Goal: Task Accomplishment & Management: Complete application form

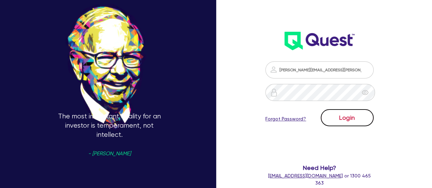
click at [372, 122] on button "Login" at bounding box center [346, 117] width 53 height 17
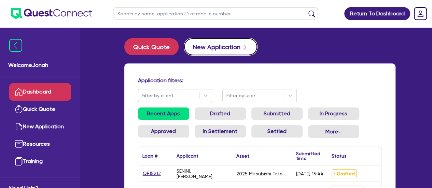
click at [215, 49] on button "New Application" at bounding box center [220, 46] width 73 height 17
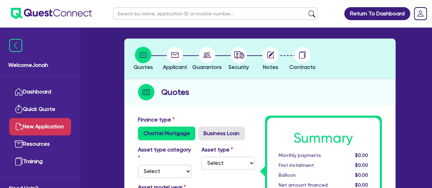
scroll to position [34, 0]
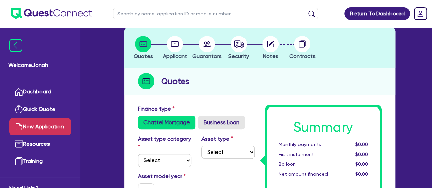
click at [169, 46] on circle at bounding box center [175, 44] width 16 height 16
click at [174, 46] on circle at bounding box center [175, 44] width 16 height 16
click at [173, 56] on span "Applicant" at bounding box center [175, 56] width 24 height 6
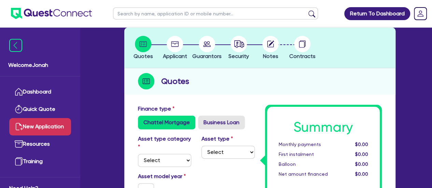
click at [205, 55] on span "Guarantors" at bounding box center [206, 56] width 29 height 6
click at [240, 55] on span "Security" at bounding box center [238, 56] width 20 height 6
click at [273, 54] on span "Notes" at bounding box center [270, 56] width 15 height 6
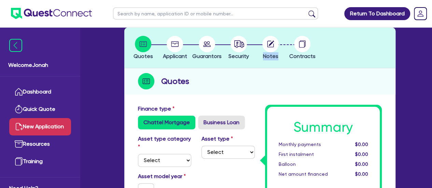
click at [273, 54] on span "Notes" at bounding box center [270, 56] width 15 height 6
click at [294, 57] on span "Contracts" at bounding box center [302, 56] width 26 height 6
click at [206, 56] on span "Guarantors" at bounding box center [206, 56] width 29 height 6
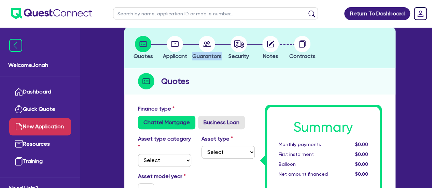
click at [206, 56] on span "Guarantors" at bounding box center [206, 56] width 29 height 6
click at [183, 58] on span "Applicant" at bounding box center [175, 56] width 24 height 6
click at [142, 53] on span "Quotes" at bounding box center [142, 56] width 19 height 6
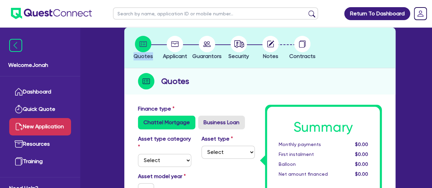
click at [142, 53] on span "Quotes" at bounding box center [142, 56] width 19 height 6
click at [179, 56] on span "Applicant" at bounding box center [175, 56] width 24 height 6
click at [212, 55] on span "Guarantors" at bounding box center [206, 56] width 29 height 6
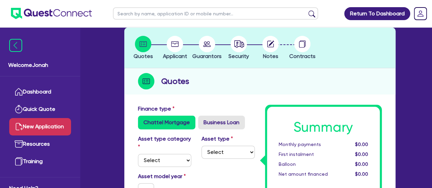
click at [243, 56] on span "Security" at bounding box center [238, 56] width 20 height 6
click at [272, 57] on span "Notes" at bounding box center [270, 56] width 15 height 6
click at [294, 56] on span "Contracts" at bounding box center [302, 56] width 26 height 6
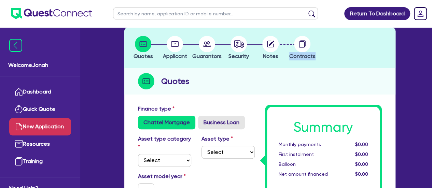
click at [356, 59] on header "Quotes Applicant [GEOGRAPHIC_DATA] Security Notes Contracts" at bounding box center [259, 48] width 271 height 41
click at [177, 82] on h2 "Quotes" at bounding box center [175, 81] width 28 height 12
click at [226, 83] on div "Quotes" at bounding box center [259, 81] width 271 height 26
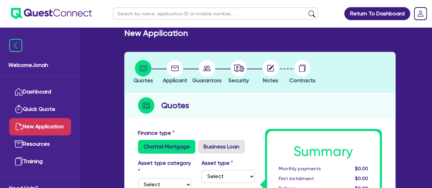
scroll to position [0, 0]
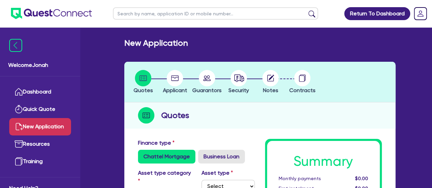
click at [240, 94] on div "Security" at bounding box center [238, 82] width 32 height 25
click at [241, 90] on span "Security" at bounding box center [238, 90] width 20 height 6
click at [271, 90] on span "Notes" at bounding box center [270, 90] width 15 height 6
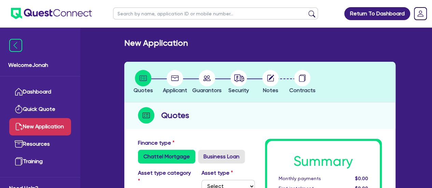
click at [304, 93] on span "Contracts" at bounding box center [302, 90] width 26 height 6
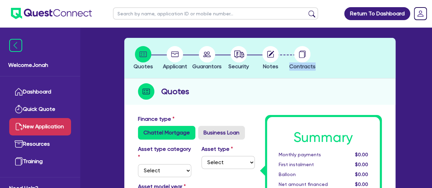
scroll to position [34, 0]
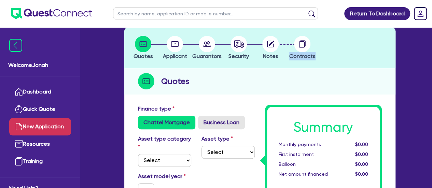
click at [202, 56] on span "Guarantors" at bounding box center [206, 56] width 29 height 6
click at [202, 67] on header "Quotes Applicant [GEOGRAPHIC_DATA] Security Notes Contracts" at bounding box center [259, 48] width 271 height 41
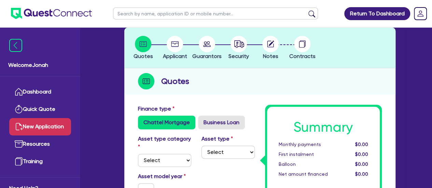
click at [173, 54] on span "Applicant" at bounding box center [175, 56] width 24 height 6
click at [281, 74] on div "Quotes" at bounding box center [259, 81] width 271 height 26
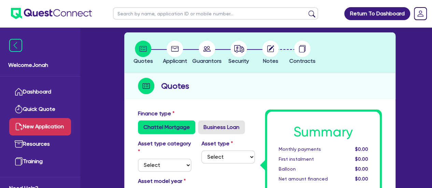
scroll to position [0, 0]
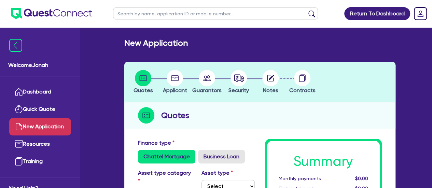
click at [139, 91] on span "Quotes" at bounding box center [142, 90] width 19 height 6
click at [183, 90] on span "Applicant" at bounding box center [175, 90] width 24 height 6
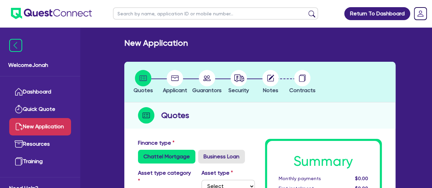
click at [197, 88] on span "Guarantors" at bounding box center [206, 90] width 29 height 6
click at [240, 92] on span "Security" at bounding box center [238, 90] width 20 height 6
click at [273, 90] on span "Notes" at bounding box center [270, 90] width 15 height 6
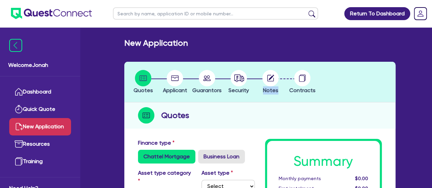
click at [273, 90] on span "Notes" at bounding box center [270, 90] width 15 height 6
click at [298, 90] on span "Contracts" at bounding box center [302, 90] width 26 height 6
click at [264, 103] on div "Quotes" at bounding box center [259, 115] width 271 height 26
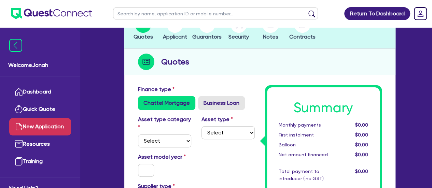
scroll to position [68, 0]
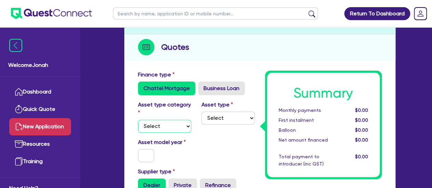
click at [159, 120] on select "Select Cars and light trucks Primary assets Secondary assets Tertiary assets" at bounding box center [164, 126] width 53 height 13
click at [215, 138] on div "Asset model year" at bounding box center [196, 152] width 127 height 29
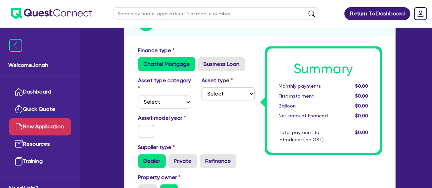
scroll to position [102, 0]
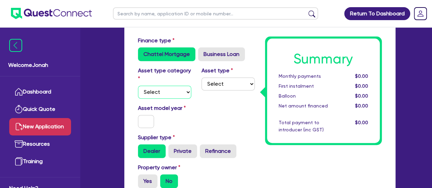
click at [169, 86] on select "Select Cars and light trucks Primary assets Secondary assets Tertiary assets" at bounding box center [164, 92] width 53 height 13
select select "PRIMARY_ASSETS"
click at [138, 86] on select "Select Cars and light trucks Primary assets Secondary assets Tertiary assets" at bounding box center [164, 92] width 53 height 13
click at [208, 82] on select "Select Heavy trucks over 4.5 tonne Trailers Bus and coaches Yellow goods and ex…" at bounding box center [227, 83] width 53 height 13
select select "CONSTRUCTION_AND_EARTHMOVING_EQUIPMENT"
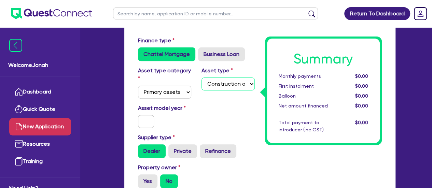
click at [201, 77] on select "Select Heavy trucks over 4.5 tonne Trailers Bus and coaches Yellow goods and ex…" at bounding box center [227, 83] width 53 height 13
click at [151, 115] on input "text" at bounding box center [146, 121] width 16 height 13
type input "2025"
click at [178, 107] on div "Asset model year [DATE]" at bounding box center [164, 116] width 63 height 24
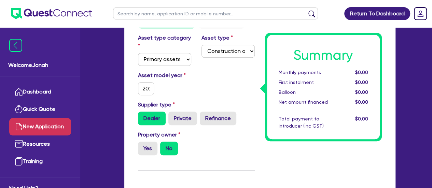
scroll to position [171, 0]
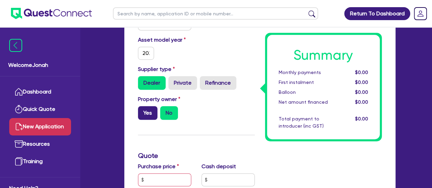
click at [142, 106] on label "Yes" at bounding box center [147, 113] width 19 height 14
click at [142, 106] on input "Yes" at bounding box center [140, 108] width 4 height 4
radio input "true"
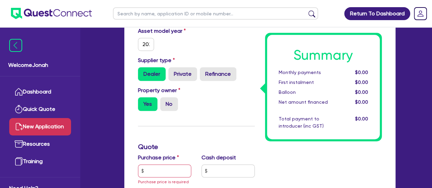
scroll to position [205, 0]
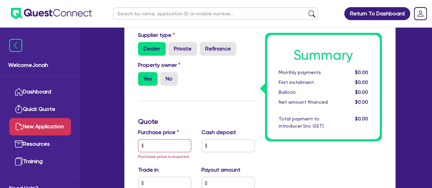
click at [186, 95] on div "Finance type Chattel Mortgage Business Loan Asset type category Select Cars and…" at bounding box center [196, 167] width 127 height 467
click at [164, 139] on input "text" at bounding box center [164, 145] width 53 height 13
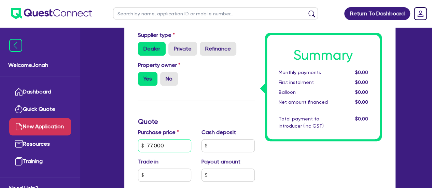
type input "77,000"
type input "7"
click at [238, 139] on input "text" at bounding box center [227, 145] width 53 height 13
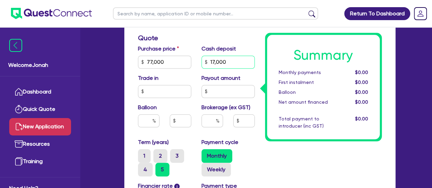
scroll to position [307, 0]
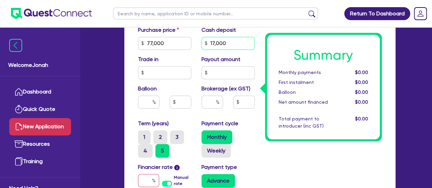
type input "17,000"
click at [150, 96] on input "text" at bounding box center [148, 102] width 21 height 13
click at [208, 96] on input "text" at bounding box center [211, 102] width 21 height 13
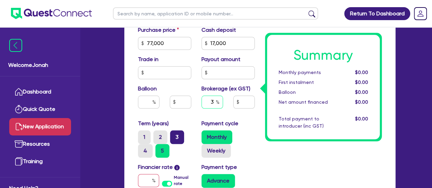
type input "3"
click at [175, 130] on label "3" at bounding box center [177, 137] width 14 height 14
click at [174, 130] on input "3" at bounding box center [172, 132] width 4 height 4
radio input "true"
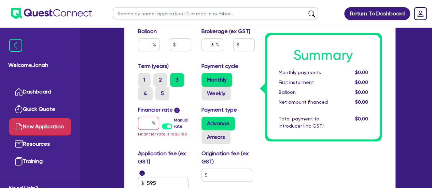
scroll to position [375, 0]
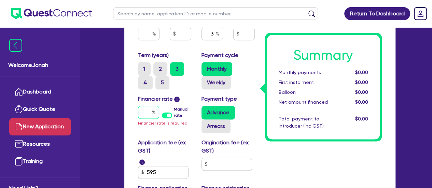
click at [148, 106] on input "text" at bounding box center [148, 112] width 21 height 13
type input "6"
type input "1,819.64"
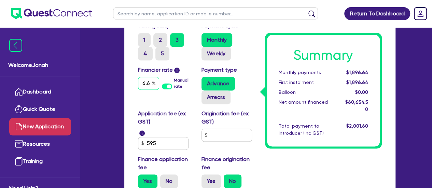
scroll to position [444, 0]
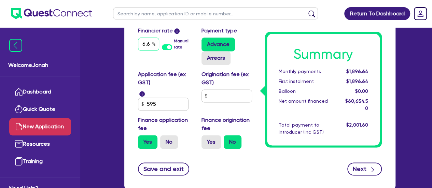
type input "6.6"
click at [364, 163] on button "Next" at bounding box center [364, 168] width 34 height 13
type input "1,819.64"
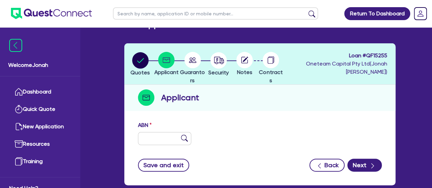
scroll to position [34, 0]
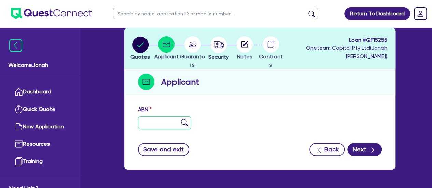
click at [162, 118] on input "text" at bounding box center [164, 122] width 53 height 13
paste input "94 643 614 411"
type input "94 643 614 411"
click at [187, 124] on img at bounding box center [184, 122] width 7 height 7
type input "GREENR LANDSCAPES PTY LTD"
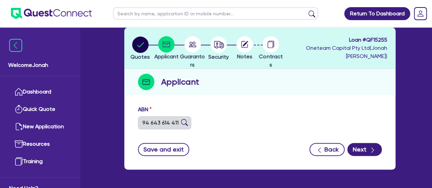
select select "COMPANY"
type input "[DATE]"
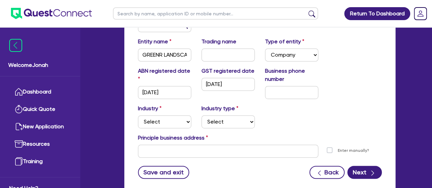
scroll to position [137, 0]
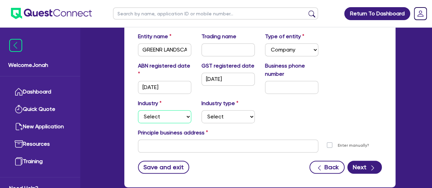
click at [174, 114] on select "Select Accomodation & Food Services Administrative & Support Services Agricultu…" at bounding box center [164, 116] width 53 height 13
select select "BUILDING_CONSTRUCTION"
click at [138, 110] on select "Select Accomodation & Food Services Administrative & Support Services Agricultu…" at bounding box center [164, 116] width 53 height 13
click at [182, 118] on select "Select Accomodation & Food Services Administrative & Support Services Agricultu…" at bounding box center [164, 116] width 53 height 13
click at [138, 110] on select "Select Accomodation & Food Services Administrative & Support Services Agricultu…" at bounding box center [164, 116] width 53 height 13
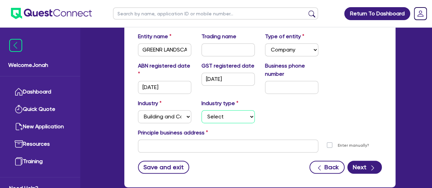
click at [227, 119] on select "Select Trades People Providing Services Direct to Consumers Trades People Provi…" at bounding box center [227, 116] width 53 height 13
select select "TRADES_SERVICES_CONSUMERS"
click at [201, 110] on select "Select Trades People Providing Services Direct to Consumers Trades People Provi…" at bounding box center [227, 116] width 53 height 13
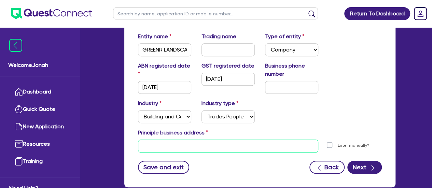
click at [259, 146] on input "text" at bounding box center [228, 146] width 180 height 13
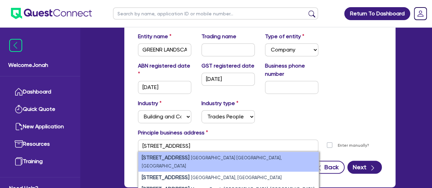
click at [218, 160] on li "[STREET_ADDRESS]" at bounding box center [228, 162] width 180 height 20
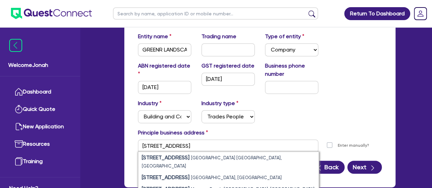
type input "[STREET_ADDRESS]"
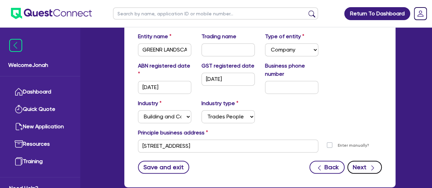
click at [360, 167] on button "Next" at bounding box center [364, 167] width 34 height 13
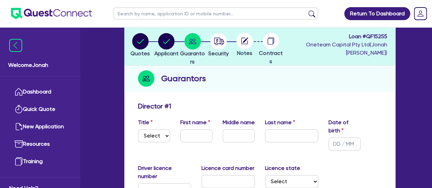
scroll to position [68, 0]
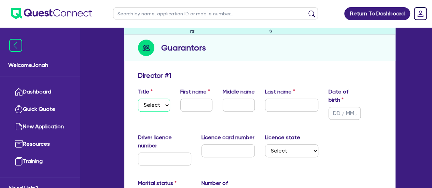
click at [162, 106] on select "Select Mr Mrs Ms Miss Dr" at bounding box center [154, 105] width 32 height 13
select select "MR"
click at [138, 99] on select "Select Mr Mrs Ms Miss Dr" at bounding box center [154, 105] width 32 height 13
click at [184, 108] on input "text" at bounding box center [196, 105] width 32 height 13
type input "[PERSON_NAME]"
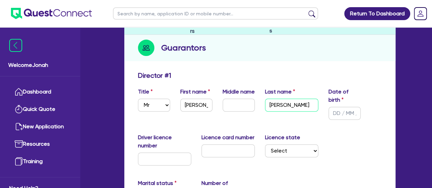
type input "[PERSON_NAME]"
type input "[DATE]"
click at [174, 153] on input "text" at bounding box center [164, 159] width 53 height 13
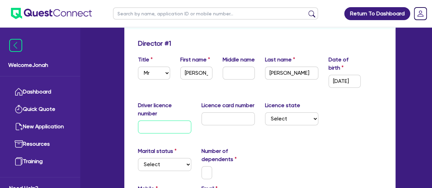
scroll to position [137, 0]
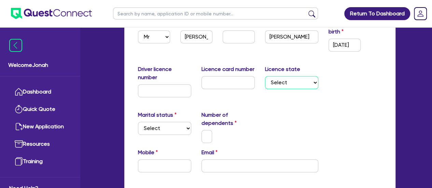
click at [294, 81] on select "Select [GEOGRAPHIC_DATA] [GEOGRAPHIC_DATA] [GEOGRAPHIC_DATA] [GEOGRAPHIC_DATA] …" at bounding box center [291, 82] width 53 height 13
select select "VIC"
click at [265, 76] on select "Select [GEOGRAPHIC_DATA] [GEOGRAPHIC_DATA] [GEOGRAPHIC_DATA] [GEOGRAPHIC_DATA] …" at bounding box center [291, 82] width 53 height 13
click at [159, 122] on select "Select Single Married De Facto / Partner" at bounding box center [164, 128] width 53 height 13
select select "MARRIED"
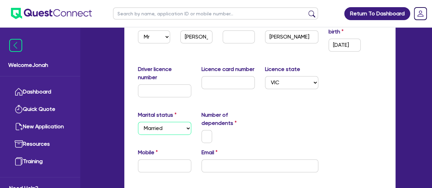
click at [138, 122] on select "Select Single Married De Facto / Partner" at bounding box center [164, 128] width 53 height 13
click at [208, 133] on input "text" at bounding box center [206, 136] width 11 height 13
click at [264, 124] on div "Marital status Select [DEMOGRAPHIC_DATA] Married De Facto / Partner Number of d…" at bounding box center [260, 130] width 254 height 38
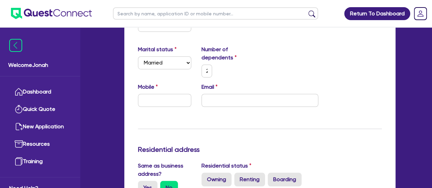
scroll to position [205, 0]
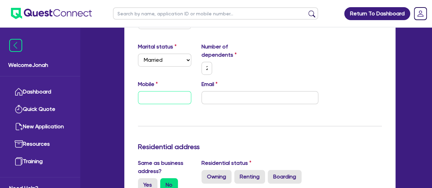
click at [169, 91] on input "text" at bounding box center [164, 97] width 53 height 13
paste input "0492 932 067"
type input "2"
type input "0492 932 067"
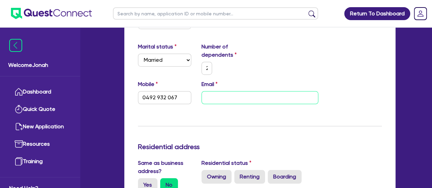
click at [246, 91] on input "email" at bounding box center [259, 97] width 117 height 13
paste input "[EMAIL_ADDRESS][DOMAIN_NAME]"
type input "2"
type input "0492 932 067"
type input "[EMAIL_ADDRESS][DOMAIN_NAME]"
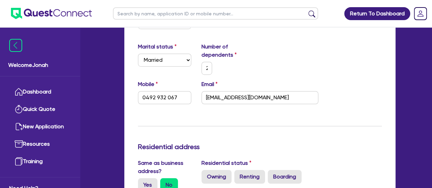
click at [255, 49] on div "Number of dependents 2" at bounding box center [227, 59] width 63 height 32
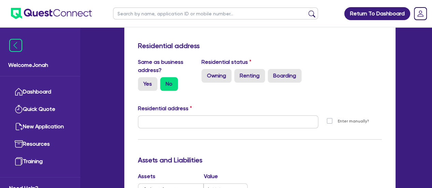
scroll to position [307, 0]
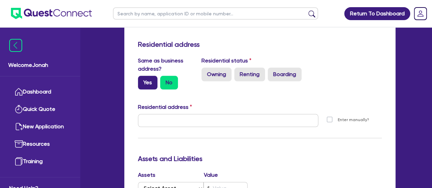
click at [151, 76] on label "Yes" at bounding box center [147, 83] width 19 height 14
click at [142, 76] on input "Yes" at bounding box center [140, 78] width 4 height 4
radio input "true"
type input "2"
type input "0492 932 067"
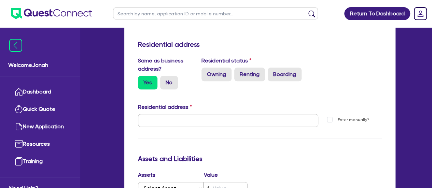
type input "[STREET_ADDRESS]"
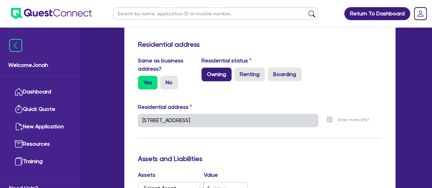
click at [223, 71] on label "Owning" at bounding box center [216, 75] width 30 height 14
click at [206, 71] on input "Owning" at bounding box center [203, 70] width 4 height 4
radio input "true"
type input "2"
type input "0492 932 067"
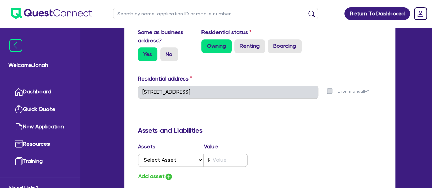
scroll to position [375, 0]
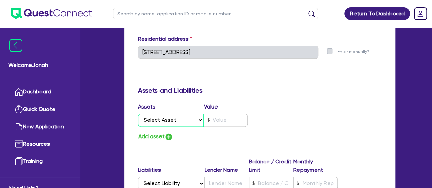
click at [176, 114] on select "Select Asset Cash Property Investment property Vehicle Truck Trailer Equipment …" at bounding box center [171, 120] width 66 height 13
select select "OTHER"
click at [138, 114] on select "Select Asset Cash Property Investment property Vehicle Truck Trailer Equipment …" at bounding box center [171, 120] width 66 height 13
type input "2"
type input "0492 932 067"
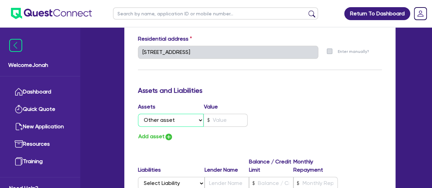
click at [188, 114] on select "Select Asset Cash Property Investment property Vehicle Truck Trailer Equipment …" at bounding box center [171, 120] width 66 height 13
select select "TRUCK"
click at [138, 114] on select "Select Asset Cash Property Investment property Vehicle Truck Trailer Equipment …" at bounding box center [171, 120] width 66 height 13
type input "2"
type input "0492 932 067"
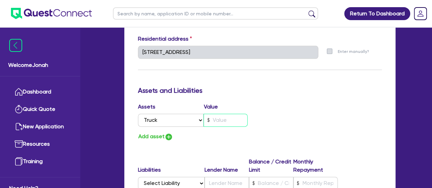
click at [227, 114] on input "text" at bounding box center [225, 120] width 44 height 13
type input "2"
type input "0492 932 067"
type input "1"
type input "2"
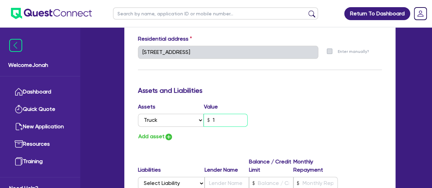
type input "0492 932 067"
type input "16"
type input "2"
type input "0492 932 067"
type input "160"
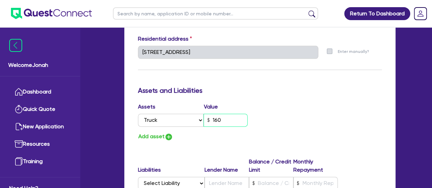
type input "2"
type input "0492 932 067"
type input "1,600"
type input "2"
type input "0492 932 067"
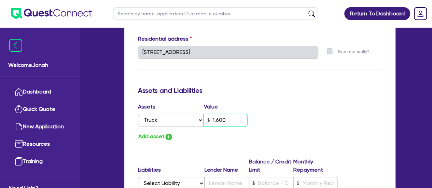
type input "16,000"
type input "2"
type input "0492 932 067"
type input "160,000"
click at [166, 133] on img "button" at bounding box center [168, 137] width 8 height 8
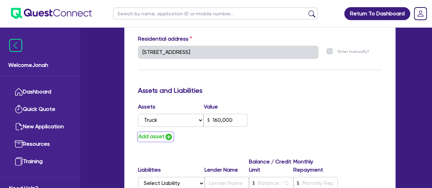
type input "2"
type input "0492 932 067"
type input "160,000"
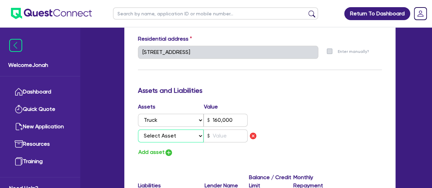
click at [169, 129] on select "Select Asset Cash Property Investment property Vehicle Truck Trailer Equipment …" at bounding box center [171, 135] width 66 height 13
select select "TRUCK"
click at [138, 129] on select "Select Asset Cash Property Investment property Vehicle Truck Trailer Equipment …" at bounding box center [171, 135] width 66 height 13
type input "2"
type input "0492 932 067"
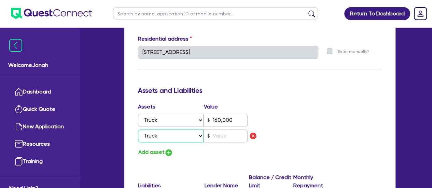
type input "160,000"
click at [220, 131] on input "text" at bounding box center [225, 135] width 44 height 13
type input "2"
type input "0492 932 067"
type input "160,000"
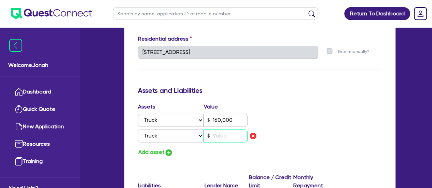
type input "1"
type input "2"
type input "0492 932 067"
type input "160,000"
type input "16"
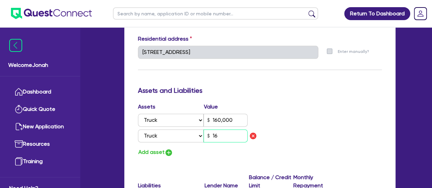
type input "2"
type input "0492 932 067"
type input "160,000"
type input "160"
type input "2"
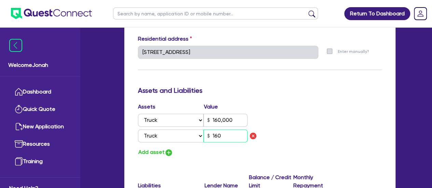
type input "0492 932 067"
type input "160,000"
type input "1,600"
type input "2"
type input "0492 932 067"
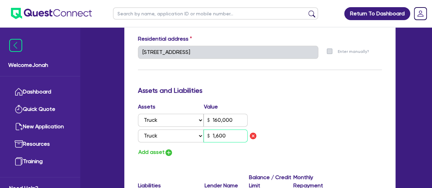
type input "160,000"
type input "16,000"
type input "2"
type input "0492 932 067"
type input "160,000"
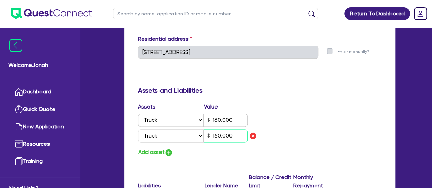
type input "160,000"
click at [157, 148] on button "Add asset" at bounding box center [155, 152] width 35 height 9
type input "2"
type input "0492 932 067"
type input "160,000"
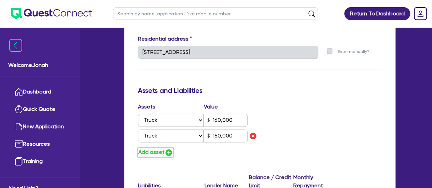
type input "160,000"
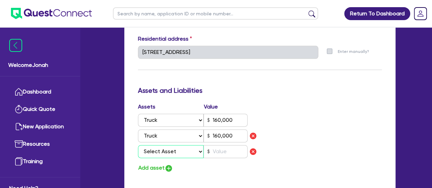
click at [159, 145] on select "Select Asset Cash Property Investment property Vehicle Truck Trailer Equipment …" at bounding box center [171, 151] width 66 height 13
select select "EQUIPMENT"
click at [138, 145] on select "Select Asset Cash Property Investment property Vehicle Truck Trailer Equipment …" at bounding box center [171, 151] width 66 height 13
type input "2"
type input "0492 932 067"
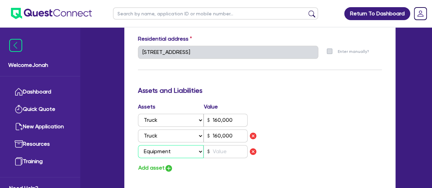
type input "160,000"
click at [218, 145] on input "text" at bounding box center [225, 151] width 44 height 13
type input "2"
type input "0492 932 067"
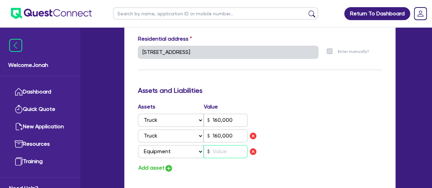
type input "160,000"
type input "3"
type input "2"
type input "0492 932 067"
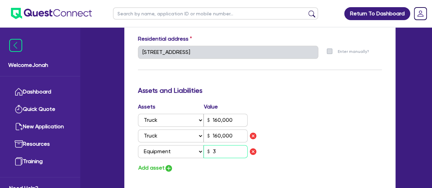
type input "160,000"
type input "30"
type input "2"
type input "0492 932 067"
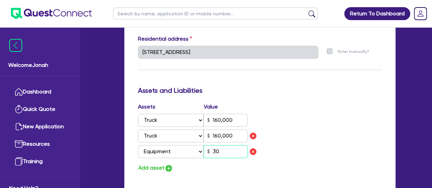
type input "160,000"
type input "300"
type input "2"
type input "0492 932 067"
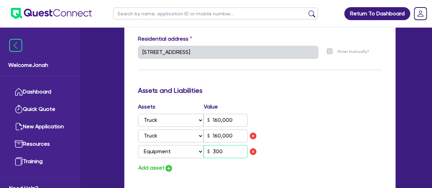
type input "160,000"
type input "3,000"
type input "2"
type input "0492 932 067"
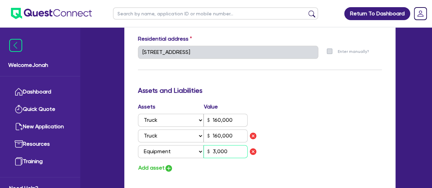
type input "160,000"
type input "30,000"
click at [154, 163] on button "Add asset" at bounding box center [155, 167] width 35 height 9
type input "2"
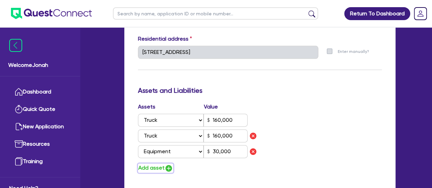
type input "0492 932 067"
type input "160,000"
type input "30,000"
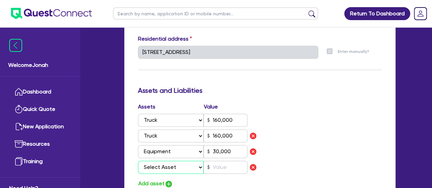
click at [164, 161] on select "Select Asset Cash Property Investment property Vehicle Truck Trailer Equipment …" at bounding box center [171, 167] width 66 height 13
select select "TRUCK"
click at [138, 161] on select "Select Asset Cash Property Investment property Vehicle Truck Trailer Equipment …" at bounding box center [171, 167] width 66 height 13
type input "2"
type input "0492 932 067"
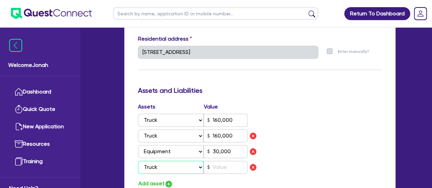
type input "160,000"
type input "30,000"
click at [219, 165] on input "text" at bounding box center [225, 167] width 44 height 13
type input "2"
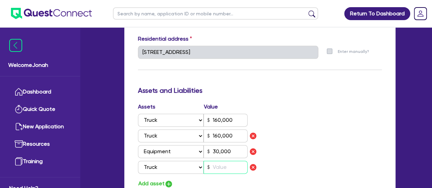
type input "0492 932 067"
type input "160,000"
type input "30,000"
type input "3"
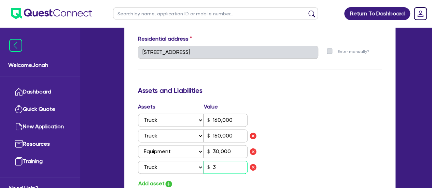
type input "2"
type input "0492 932 067"
type input "160,000"
type input "30,000"
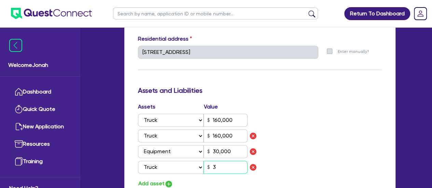
type input "30"
type input "2"
type input "0492 932 067"
type input "160,000"
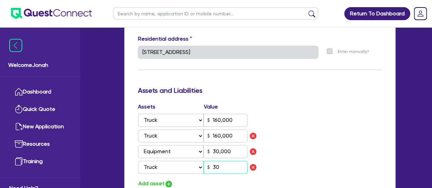
type input "30,000"
type input "300"
type input "2"
type input "0492 932 067"
type input "160,000"
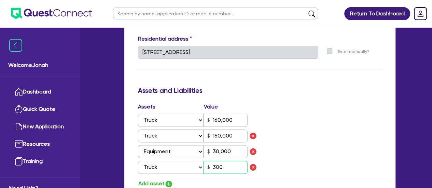
type input "160,000"
type input "30,000"
type input "3,000"
type input "2"
type input "0492 932 067"
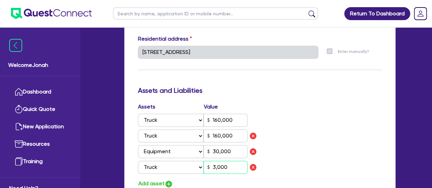
type input "160,000"
type input "30,000"
click at [166, 180] on img "button" at bounding box center [168, 184] width 8 height 8
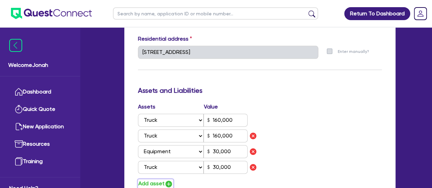
type input "2"
type input "0492 932 067"
type input "160,000"
type input "30,000"
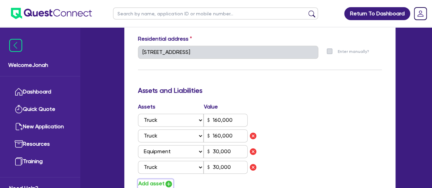
type input "30,000"
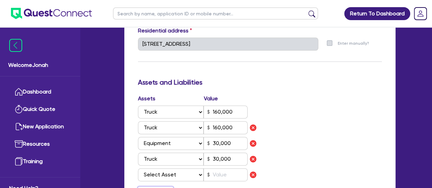
scroll to position [410, 0]
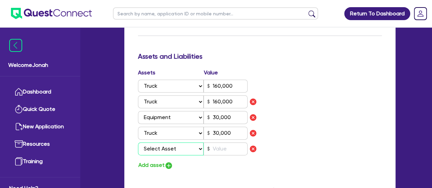
click at [186, 142] on select "Select Asset Cash Property Investment property Vehicle Truck Trailer Equipment …" at bounding box center [171, 148] width 66 height 13
select select "VEHICLE"
click at [138, 142] on select "Select Asset Cash Property Investment property Vehicle Truck Trailer Equipment …" at bounding box center [171, 148] width 66 height 13
type input "2"
type input "0492 932 067"
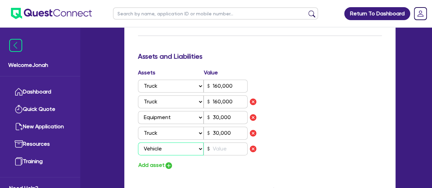
type input "160,000"
type input "30,000"
click at [216, 142] on input "text" at bounding box center [225, 148] width 44 height 13
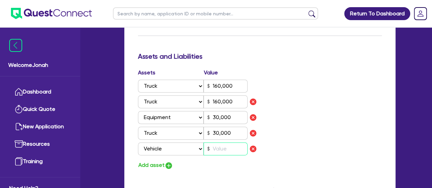
type input "2"
type input "0492 932 067"
type input "160,000"
type input "30,000"
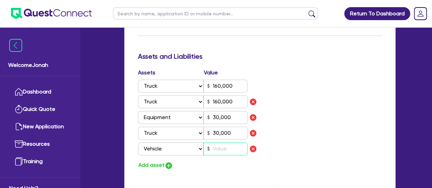
type input "30,000"
type input "8"
type input "2"
type input "0492 932 067"
type input "160,000"
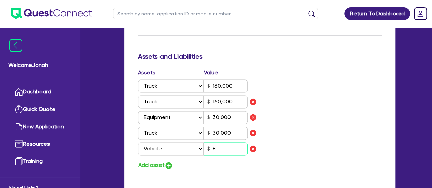
type input "160,000"
type input "30,000"
type input "80"
type input "2"
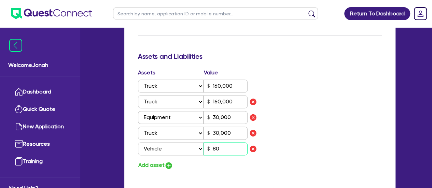
type input "0492 932 067"
type input "160,000"
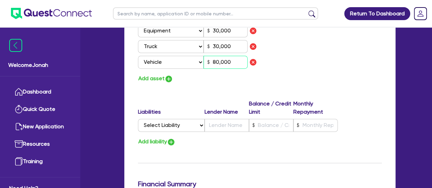
scroll to position [512, 0]
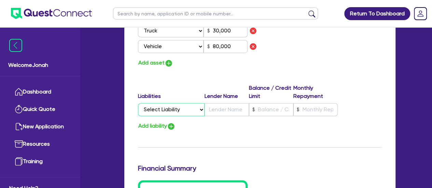
click at [182, 103] on select "Select Liability Credit card Mortgage Investment property loan Vehicle loan Tru…" at bounding box center [171, 109] width 67 height 13
click at [199, 103] on select "Select Liability Credit card Mortgage Investment property loan Vehicle loan Tru…" at bounding box center [171, 109] width 67 height 13
click at [138, 103] on select "Select Liability Credit card Mortgage Investment property loan Vehicle loan Tru…" at bounding box center [171, 109] width 67 height 13
click at [230, 103] on input "text" at bounding box center [226, 109] width 44 height 13
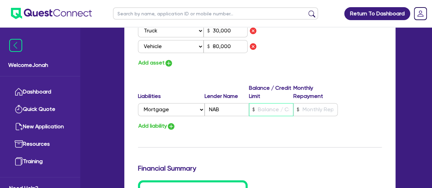
click at [255, 103] on input "text" at bounding box center [271, 109] width 44 height 13
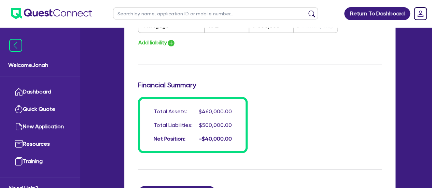
scroll to position [683, 0]
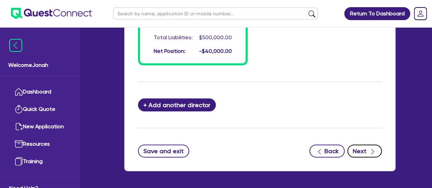
click at [369, 148] on icon "button" at bounding box center [372, 151] width 7 height 7
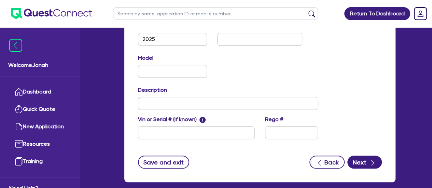
scroll to position [335, 0]
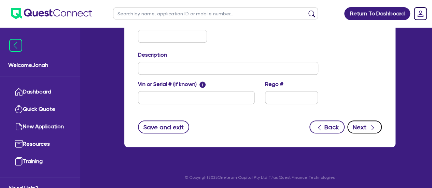
click at [356, 123] on button "Next" at bounding box center [364, 126] width 34 height 13
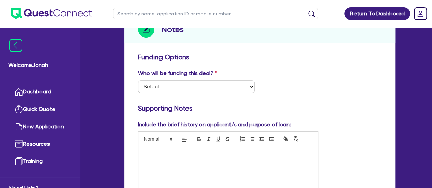
scroll to position [102, 0]
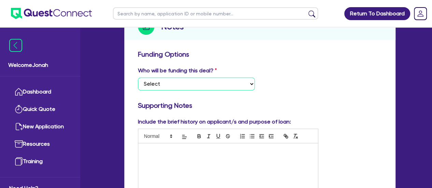
click at [224, 85] on select "Select I want Quest to fund 100% I will fund 100% I will co-fund with Quest Oth…" at bounding box center [196, 83] width 117 height 13
click at [138, 77] on select "Select I want Quest to fund 100% I will fund 100% I will co-fund with Quest Oth…" at bounding box center [196, 83] width 117 height 13
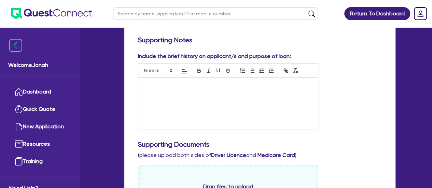
scroll to position [137, 0]
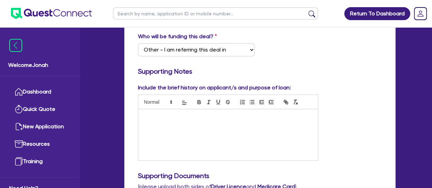
click at [194, 115] on p at bounding box center [227, 116] width 169 height 6
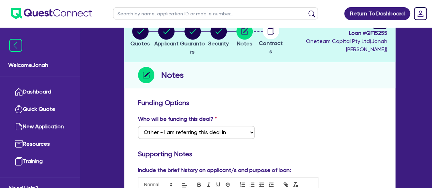
scroll to position [0, 0]
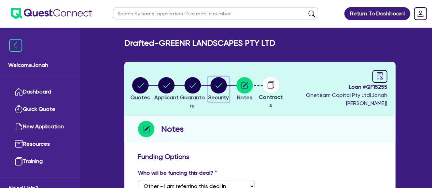
click at [227, 88] on circle "button" at bounding box center [218, 85] width 16 height 16
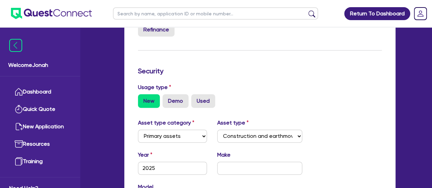
scroll to position [34, 0]
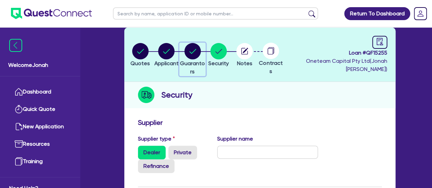
click at [201, 56] on circle "button" at bounding box center [192, 51] width 16 height 16
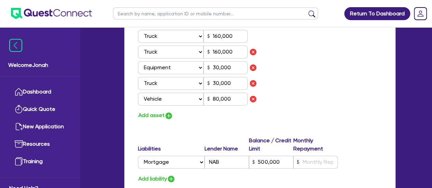
scroll to position [512, 0]
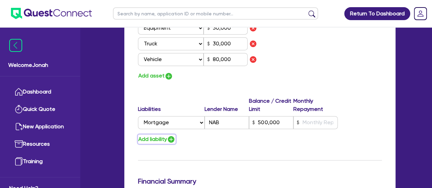
click at [156, 134] on button "Add liability" at bounding box center [157, 138] width 38 height 9
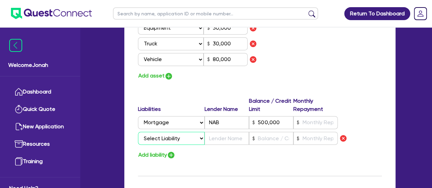
click at [162, 132] on select "Select Liability Credit card Mortgage Investment property loan Vehicle loan Tru…" at bounding box center [171, 138] width 67 height 13
click at [138, 132] on select "Select Liability Credit card Mortgage Investment property loan Vehicle loan Tru…" at bounding box center [171, 138] width 67 height 13
click at [214, 132] on input "text" at bounding box center [226, 138] width 44 height 13
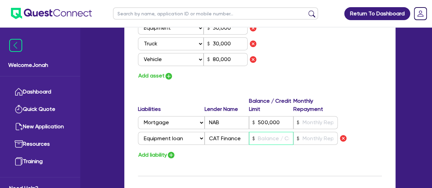
click at [274, 134] on input "text" at bounding box center [271, 138] width 44 height 13
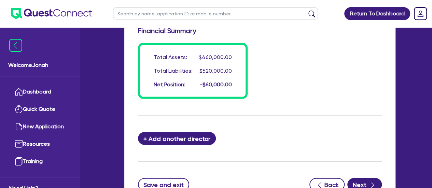
scroll to position [683, 0]
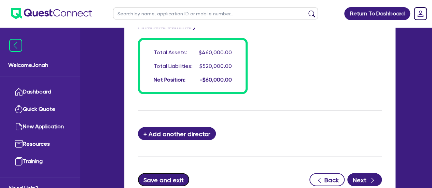
click at [161, 173] on button "Save and exit" at bounding box center [164, 179] width 52 height 13
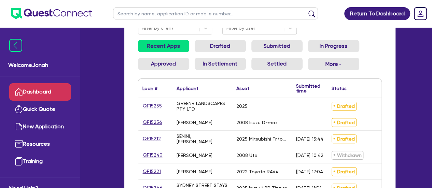
scroll to position [68, 0]
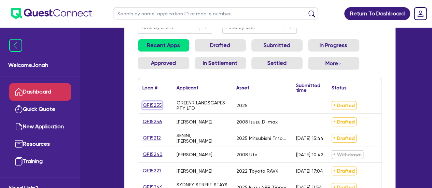
click at [156, 106] on link "QF15255" at bounding box center [152, 105] width 20 height 8
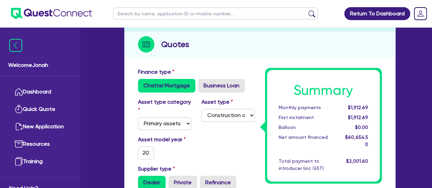
scroll to position [137, 0]
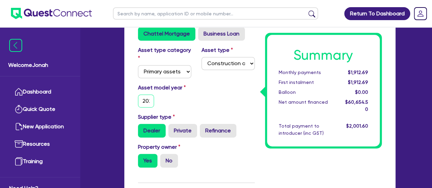
click at [152, 95] on input "2025" at bounding box center [146, 101] width 16 height 13
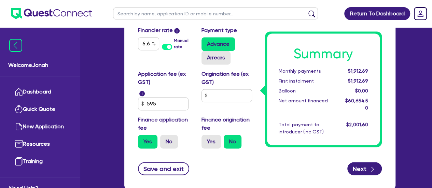
scroll to position [491, 0]
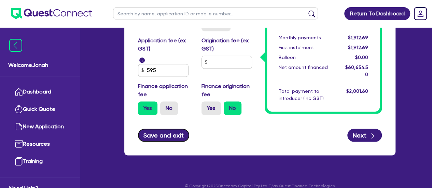
click at [169, 129] on button "Save and exit" at bounding box center [164, 135] width 52 height 13
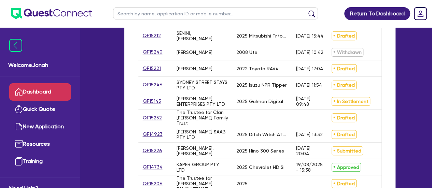
scroll to position [137, 0]
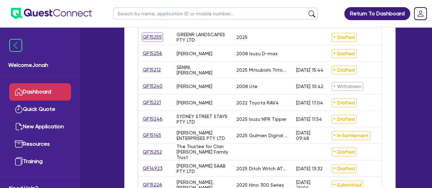
click at [151, 37] on link "QF15255" at bounding box center [152, 37] width 20 height 8
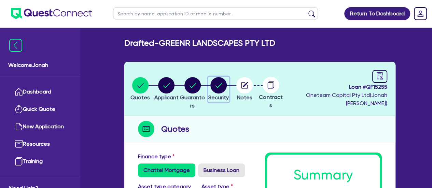
click at [227, 86] on circle "button" at bounding box center [218, 85] width 16 height 16
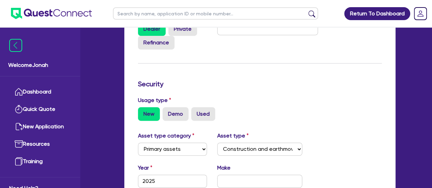
scroll to position [205, 0]
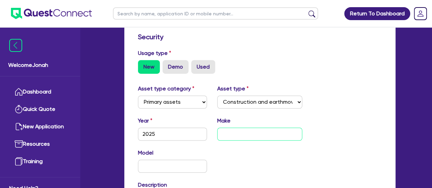
click at [238, 131] on input "text" at bounding box center [259, 134] width 85 height 13
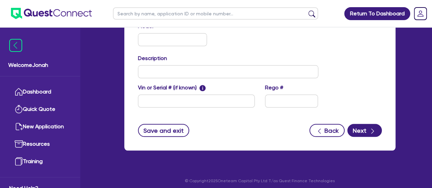
scroll to position [335, 0]
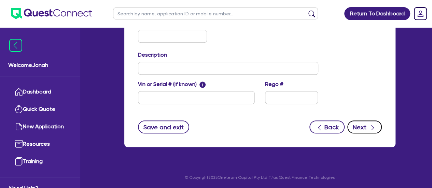
click at [359, 124] on button "Next" at bounding box center [364, 126] width 34 height 13
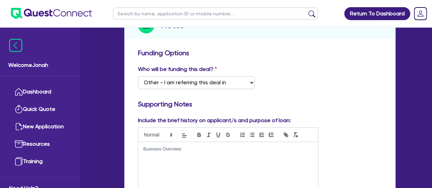
scroll to position [137, 0]
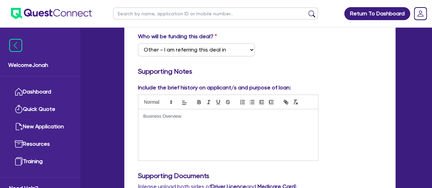
click at [182, 126] on div "Business Overview:" at bounding box center [228, 134] width 180 height 51
click at [227, 125] on p "please write a brief but professional business overview for my client [PERSON_N…" at bounding box center [227, 125] width 169 height 13
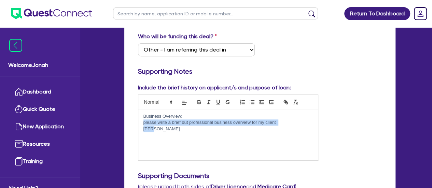
click at [227, 125] on p "please write a brief but professional business overview for my client [PERSON_N…" at bounding box center [227, 125] width 169 height 13
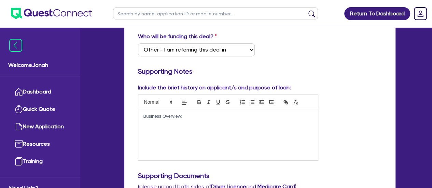
click at [156, 120] on p at bounding box center [227, 122] width 169 height 6
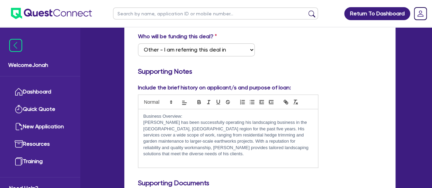
click at [302, 147] on p "[PERSON_NAME] has been successfully operating his landscaping business in the […" at bounding box center [227, 138] width 169 height 38
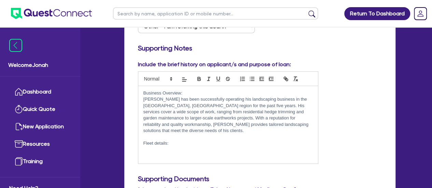
scroll to position [171, 0]
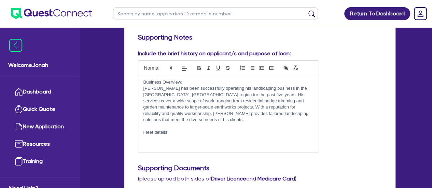
click at [152, 142] on p at bounding box center [227, 145] width 169 height 6
click at [155, 136] on p at bounding box center [227, 139] width 169 height 6
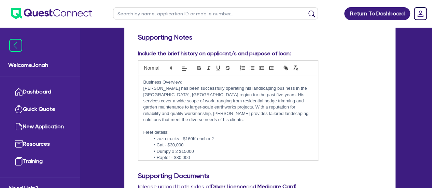
scroll to position [11, 0]
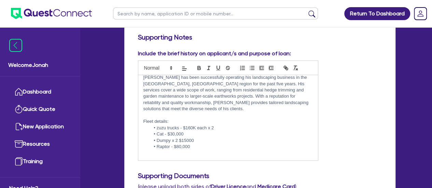
click at [157, 125] on li "zuzu trucks - $160K each x 2" at bounding box center [231, 128] width 163 height 6
drag, startPoint x: 165, startPoint y: 121, endPoint x: 157, endPoint y: 123, distance: 8.3
click at [157, 125] on li "zuzu trucks - $160K each x 2" at bounding box center [231, 128] width 163 height 6
drag, startPoint x: 220, startPoint y: 121, endPoint x: 188, endPoint y: 123, distance: 32.1
click at [188, 125] on li "2 x Izuzu trucks - $160K each x 2" at bounding box center [231, 128] width 163 height 6
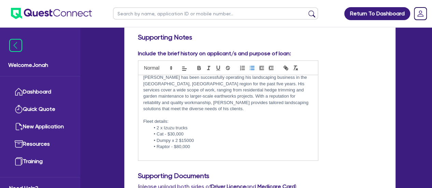
click at [167, 125] on li "2 x Izuzu trucks" at bounding box center [231, 128] width 163 height 6
click at [163, 131] on li "Cat - $30,000" at bounding box center [231, 134] width 163 height 6
click at [219, 125] on li "2 x Isuzu trucks" at bounding box center [231, 128] width 163 height 6
click at [193, 131] on li "Digger - $30,000" at bounding box center [231, 134] width 163 height 6
click at [155, 138] on li "Dumpy x 2 $15000" at bounding box center [231, 141] width 163 height 6
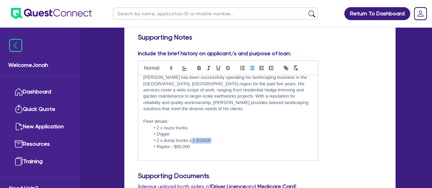
drag, startPoint x: 222, startPoint y: 135, endPoint x: 191, endPoint y: 135, distance: 31.1
click at [191, 138] on li "2 x dump trucks x 2 $15000" at bounding box center [231, 141] width 163 height 6
click at [168, 144] on li "Raptor - $80,000" at bounding box center [231, 147] width 163 height 6
drag, startPoint x: 189, startPoint y: 139, endPoint x: 158, endPoint y: 140, distance: 31.1
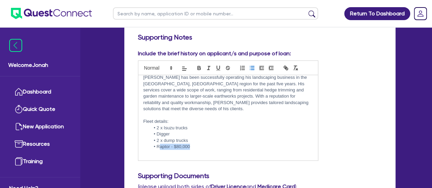
click at [158, 144] on li "Raptor - $80,000" at bounding box center [231, 147] width 163 height 6
drag, startPoint x: 157, startPoint y: 140, endPoint x: 209, endPoint y: 141, distance: 51.2
click at [209, 144] on li "Raptor - $80,000" at bounding box center [231, 147] width 163 height 6
click at [164, 118] on p "Fleet details:" at bounding box center [227, 121] width 169 height 6
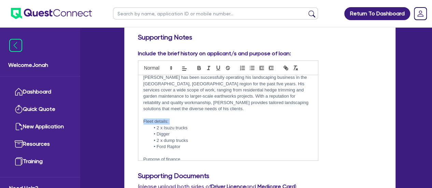
click at [164, 118] on p "Fleet details:" at bounding box center [227, 121] width 169 height 6
click at [164, 156] on p "Purpose of finance" at bounding box center [227, 159] width 169 height 6
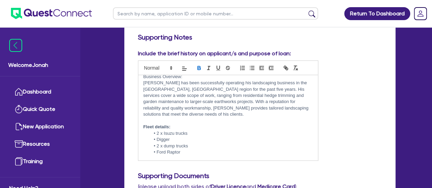
scroll to position [0, 0]
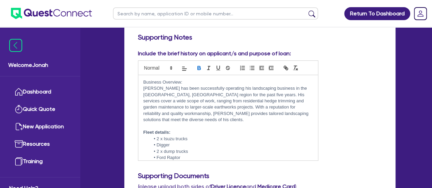
click at [169, 80] on p "Business Overview:" at bounding box center [227, 82] width 169 height 6
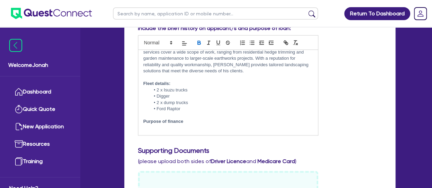
scroll to position [205, 0]
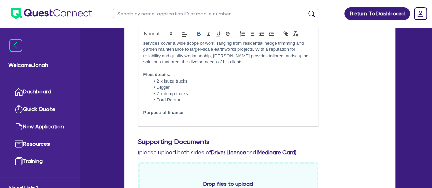
click at [173, 116] on p at bounding box center [227, 119] width 169 height 6
click at [172, 116] on p at bounding box center [227, 119] width 169 height 6
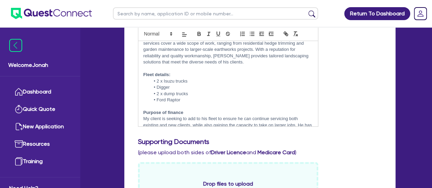
scroll to position [50, 0]
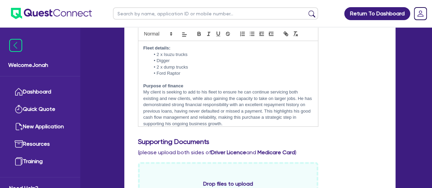
click at [207, 83] on p "Purpose of finance" at bounding box center [227, 86] width 169 height 6
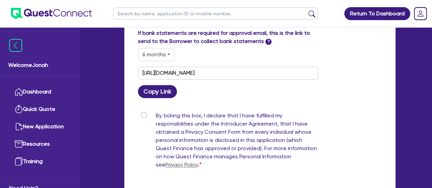
scroll to position [521, 0]
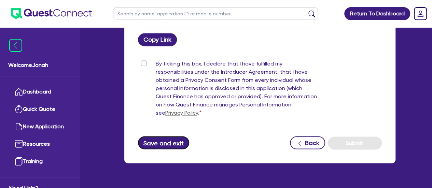
click at [171, 136] on button "Save and exit" at bounding box center [164, 142] width 52 height 13
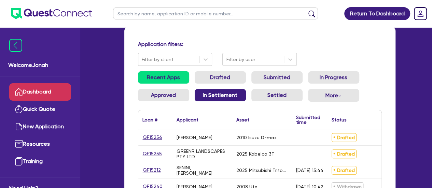
scroll to position [68, 0]
